Goal: Find contact information: Find contact information

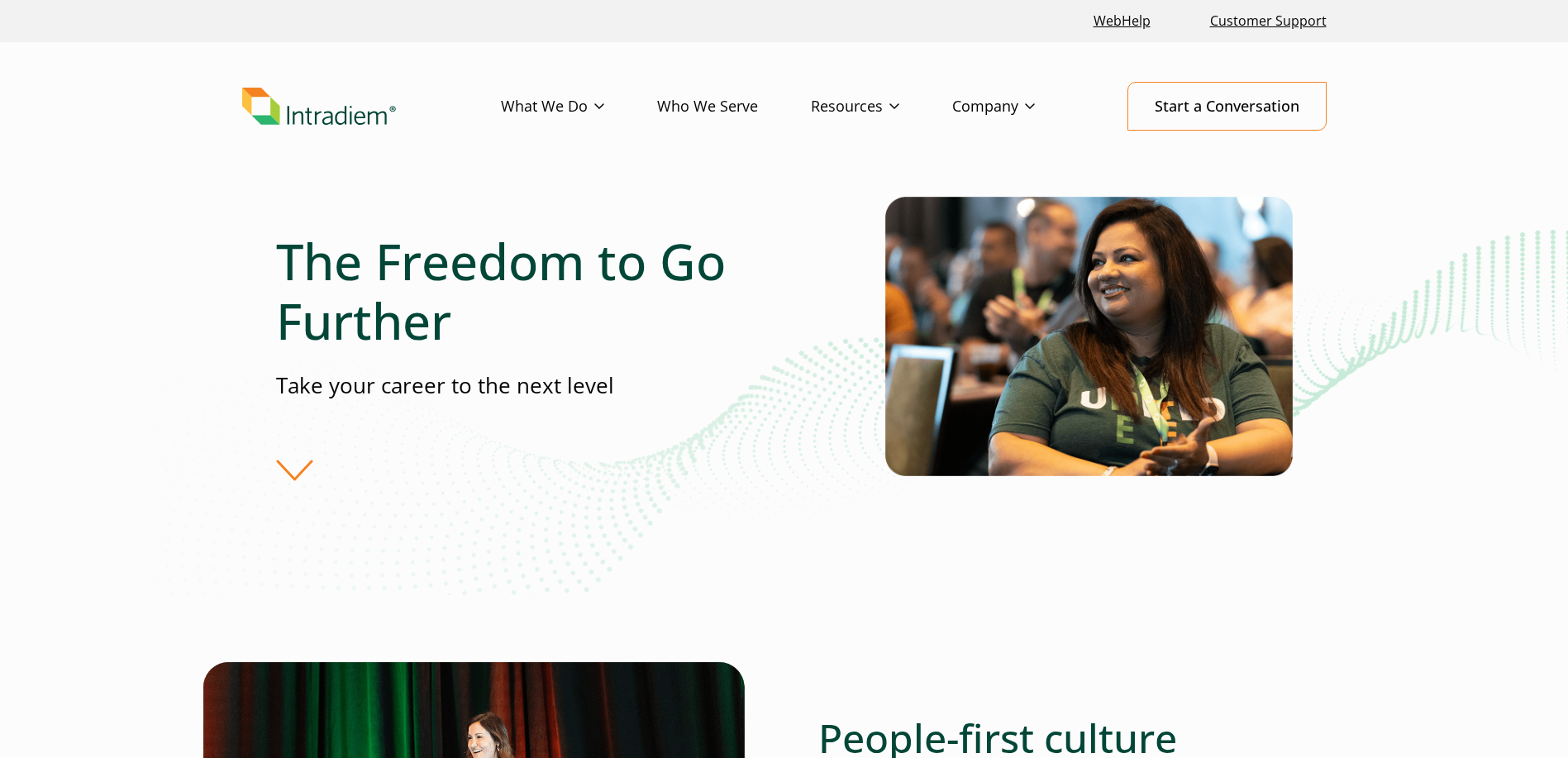
click at [153, 362] on div "The Freedom to Go Further Take your career to the next level" at bounding box center [784, 396] width 1568 height 398
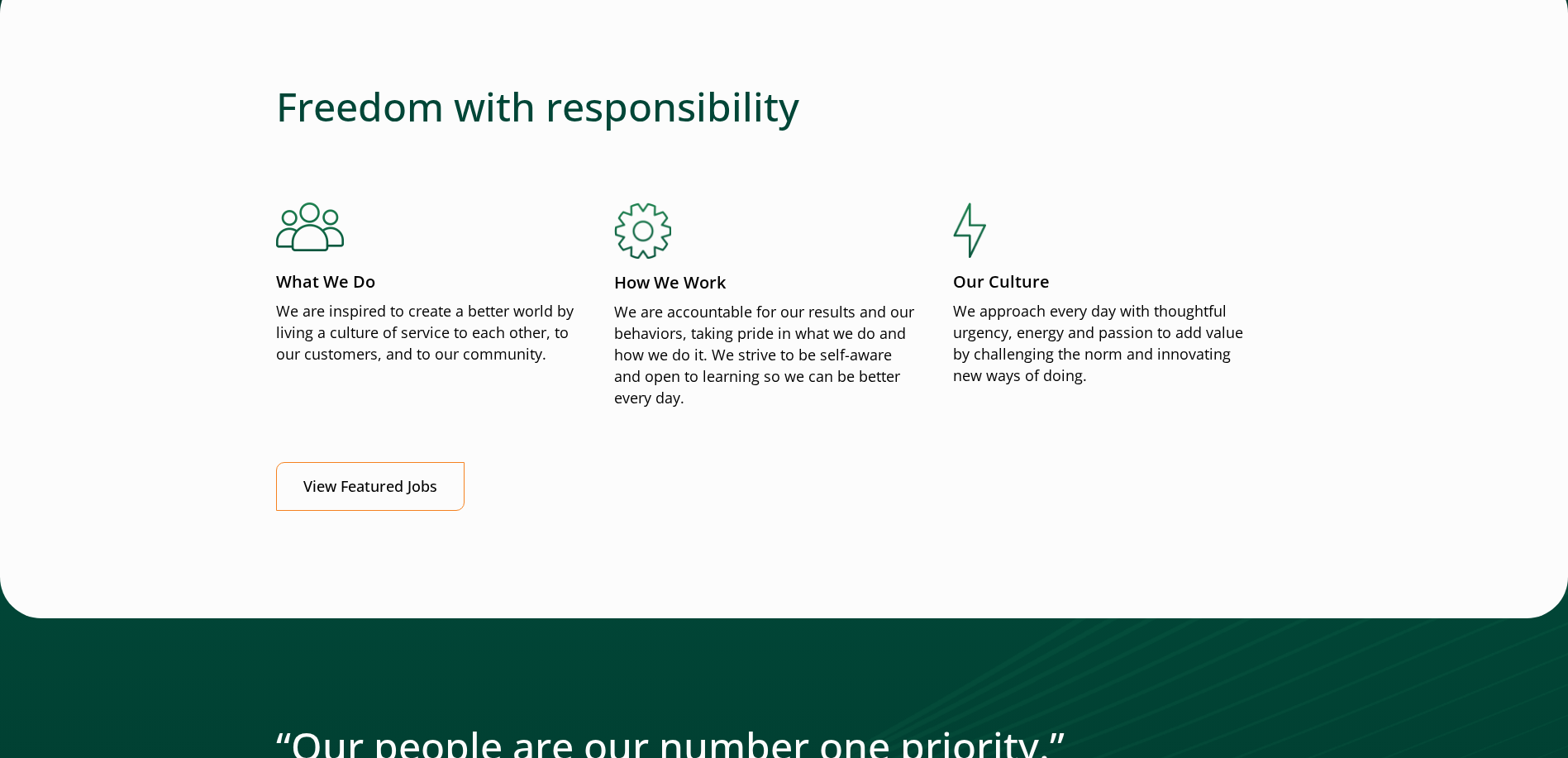
scroll to position [2067, 0]
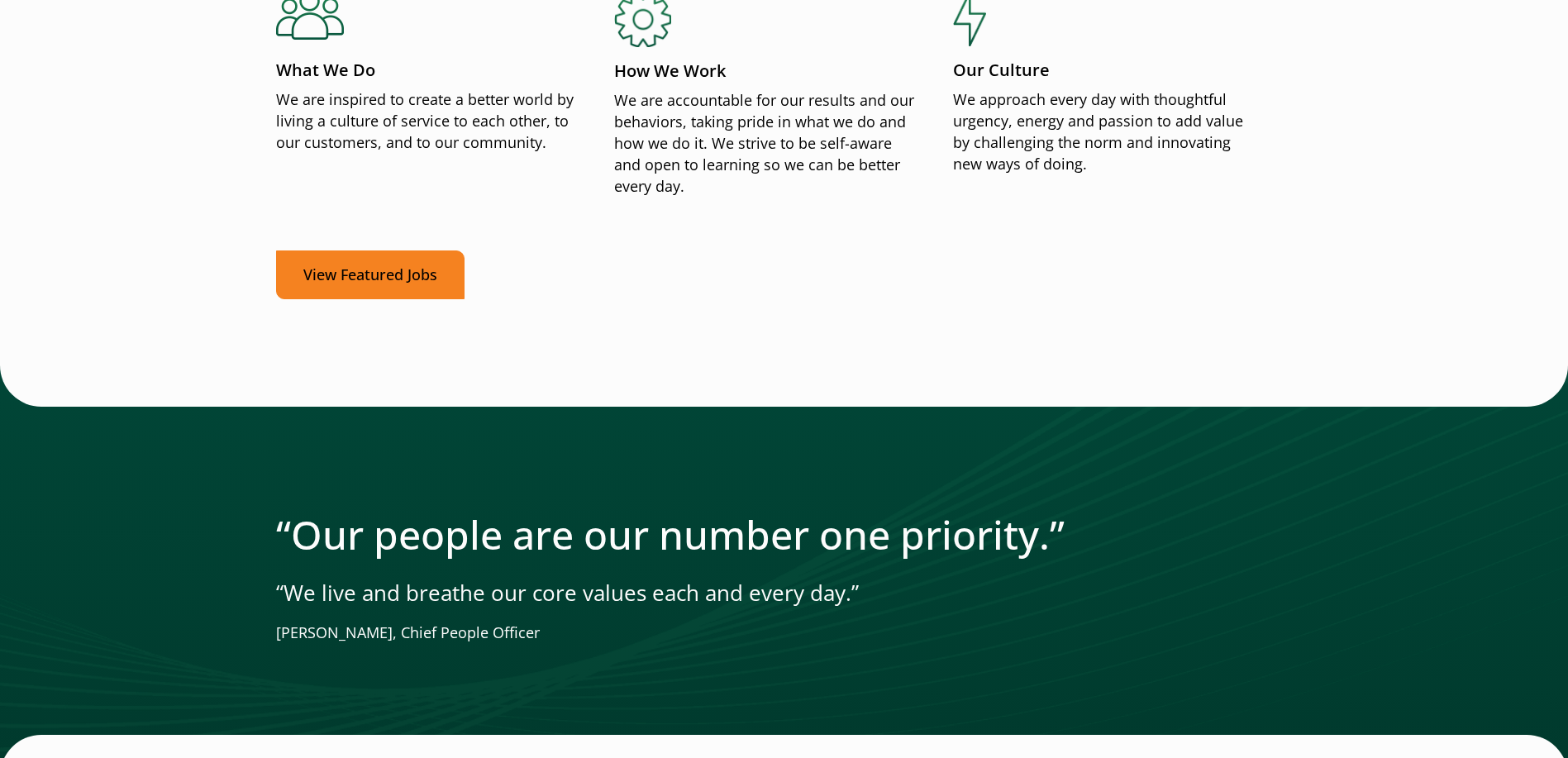
click at [413, 272] on link "View Featured Jobs" at bounding box center [370, 275] width 189 height 49
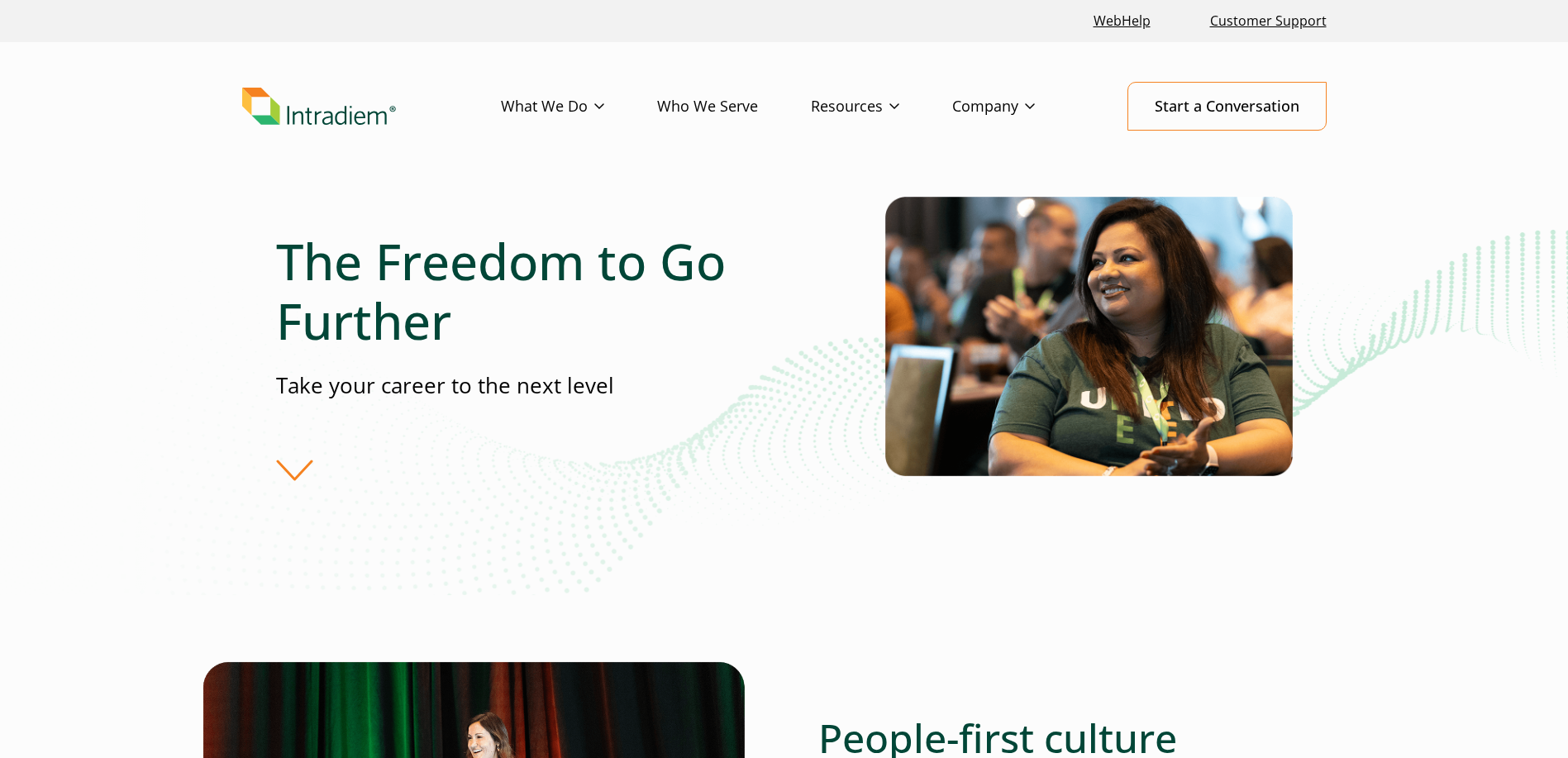
click at [150, 370] on div "The Freedom to Go Further Take your career to the next level" at bounding box center [784, 396] width 1568 height 398
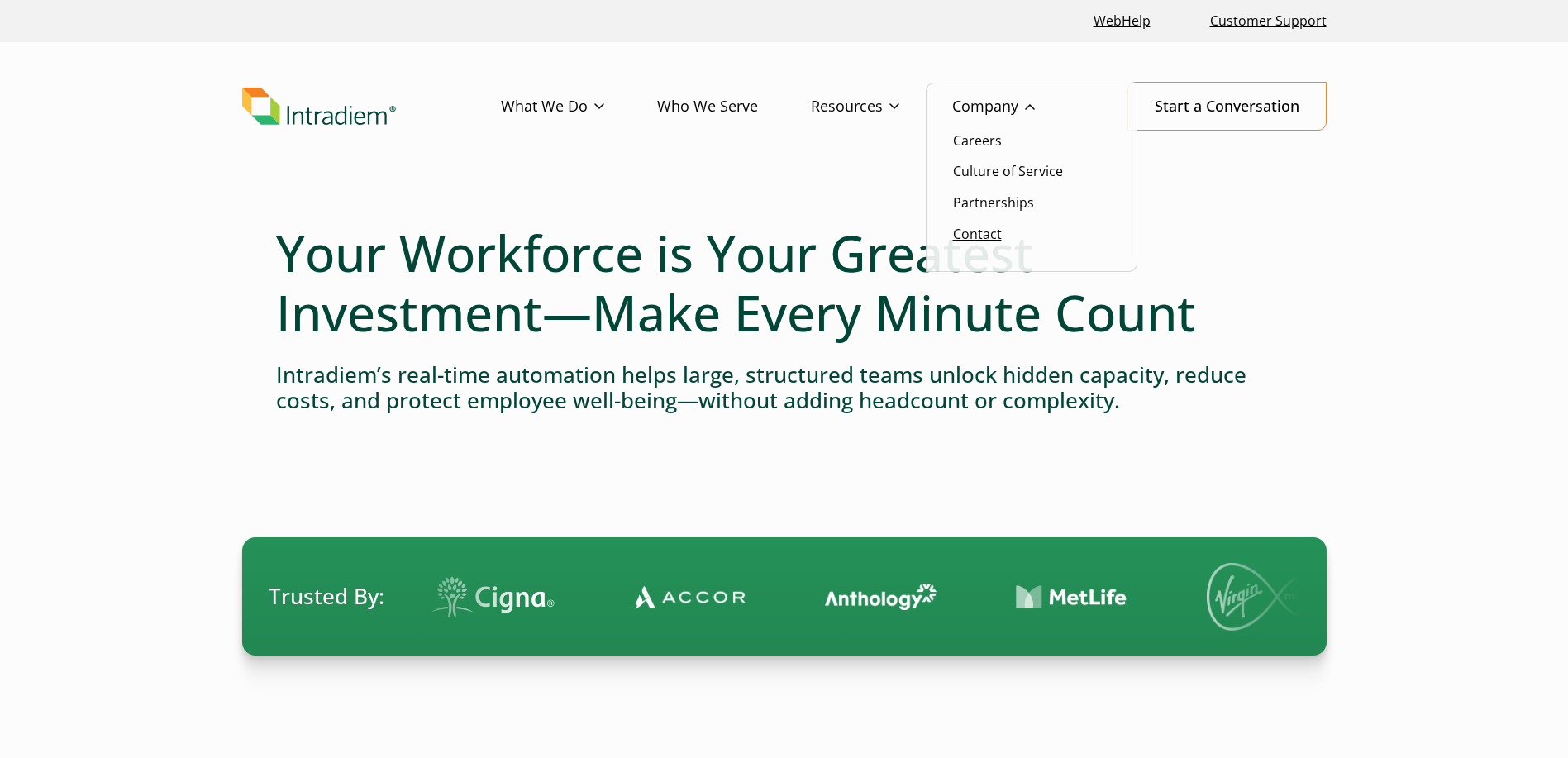
click at [980, 239] on link "Contact" at bounding box center [977, 234] width 49 height 18
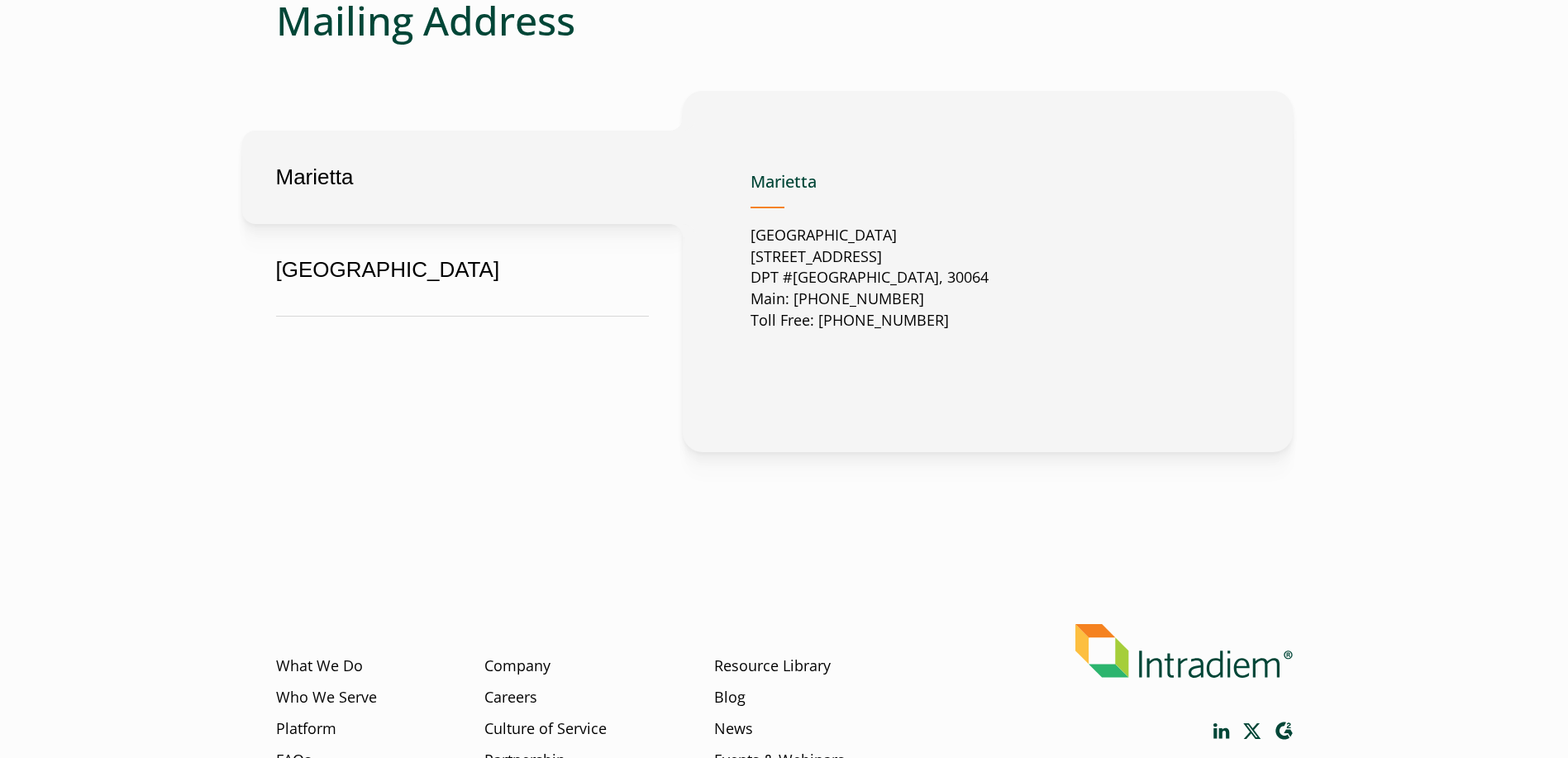
drag, startPoint x: 1010, startPoint y: 278, endPoint x: 750, endPoint y: 257, distance: 260.8
click at [750, 257] on div "Marietta [GEOGRAPHIC_DATA][STREET_ADDRESS] Main: [PHONE_NUMBER] Toll Free: [PHO…" at bounding box center [987, 271] width 474 height 226
copy p "[STREET_ADDRESS]"
